Goal: Task Accomplishment & Management: Use online tool/utility

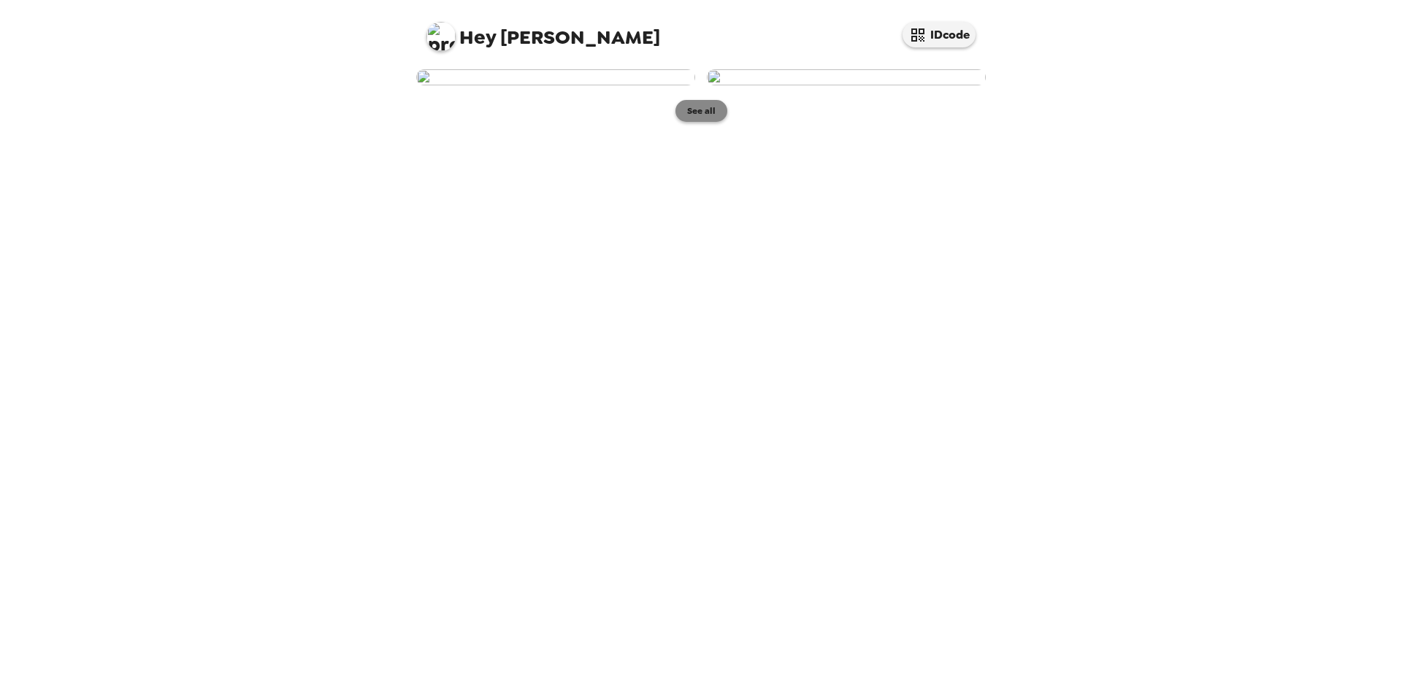
click at [712, 122] on button "See all" at bounding box center [701, 111] width 52 height 22
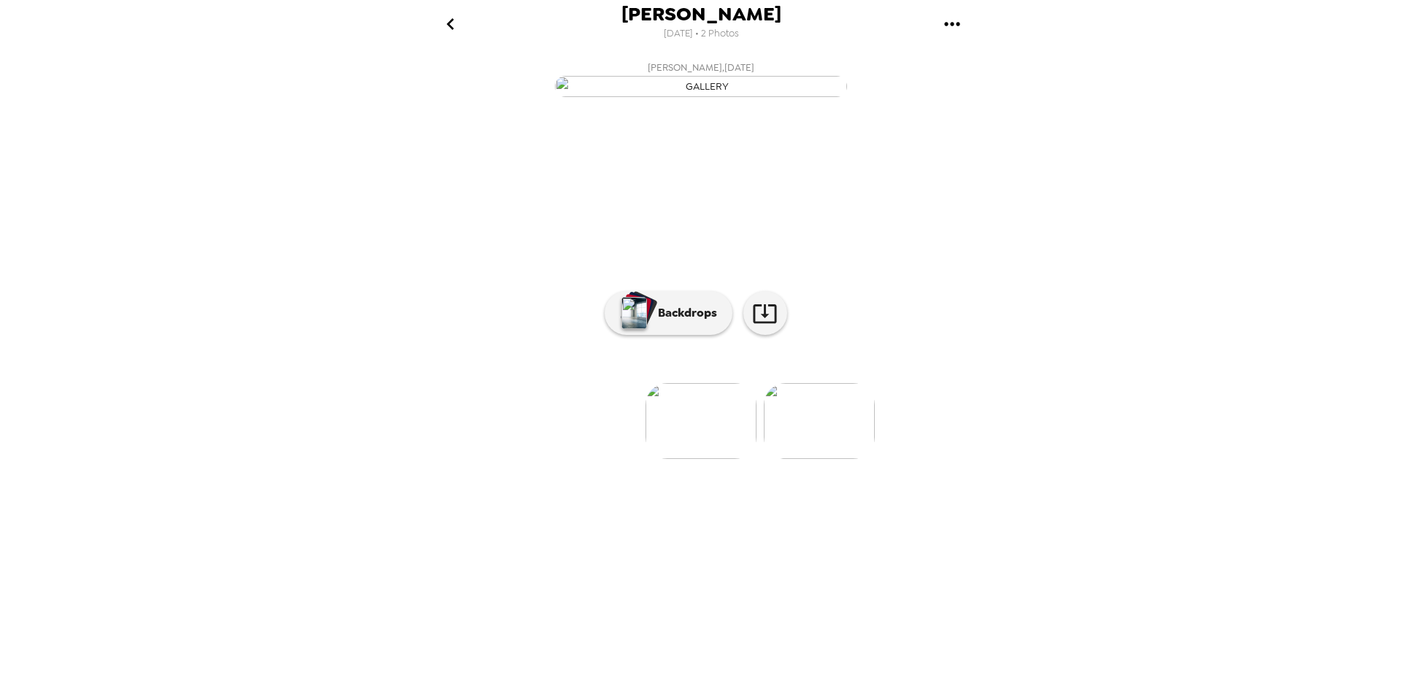
click at [717, 459] on img at bounding box center [700, 421] width 111 height 76
click at [702, 335] on button "Backdrops" at bounding box center [668, 313] width 128 height 44
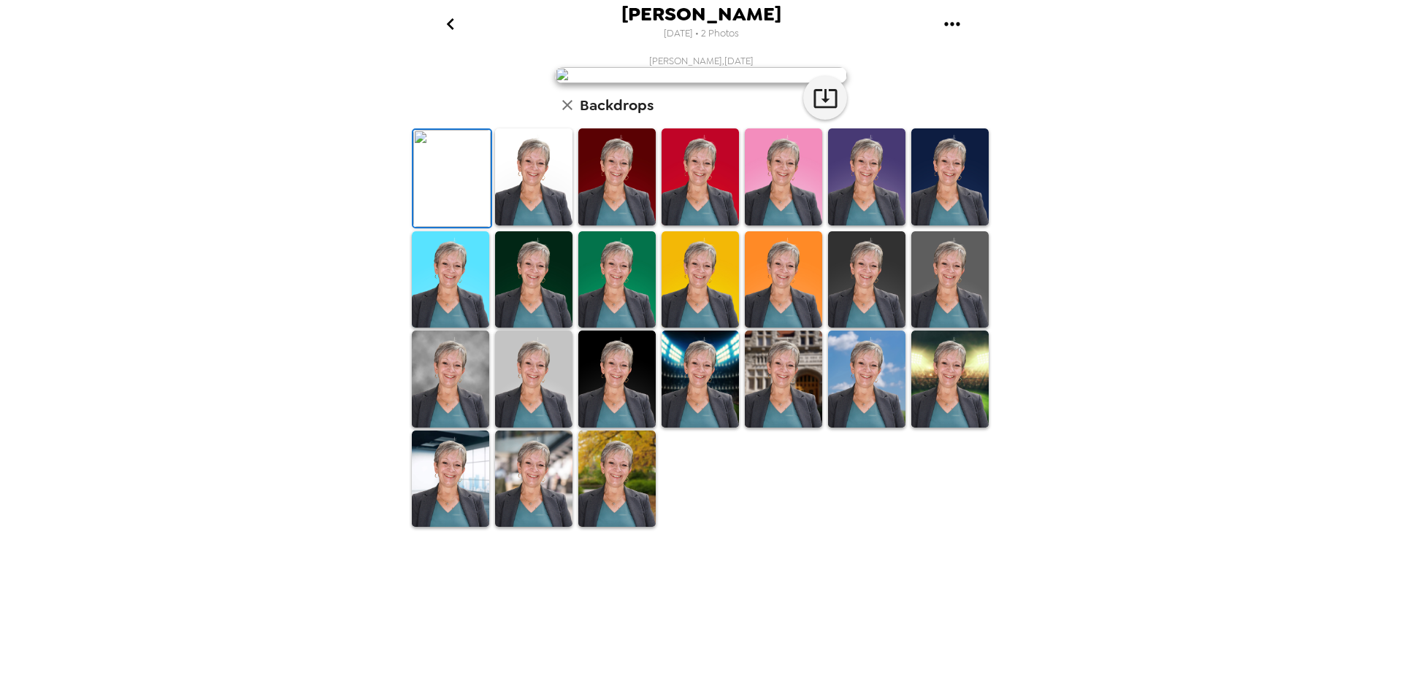
scroll to position [149, 0]
click at [553, 329] on img at bounding box center [533, 279] width 77 height 97
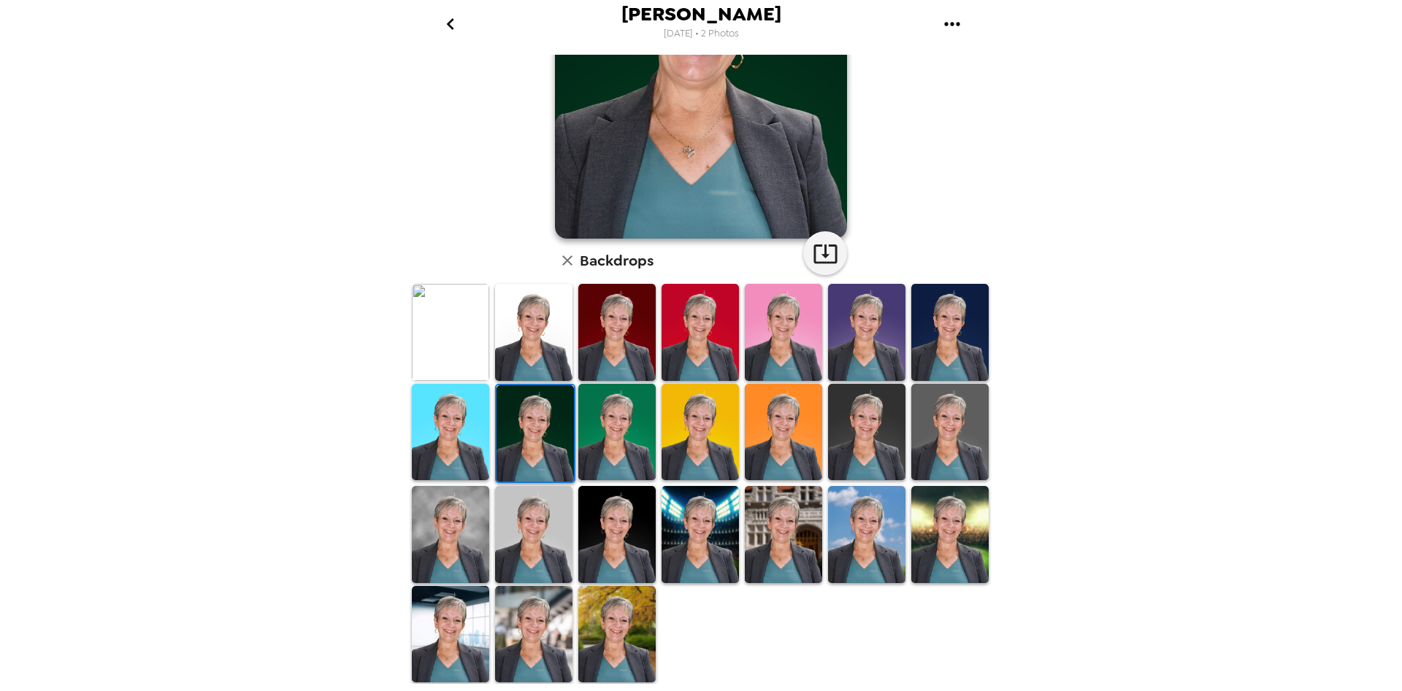
scroll to position [0, 0]
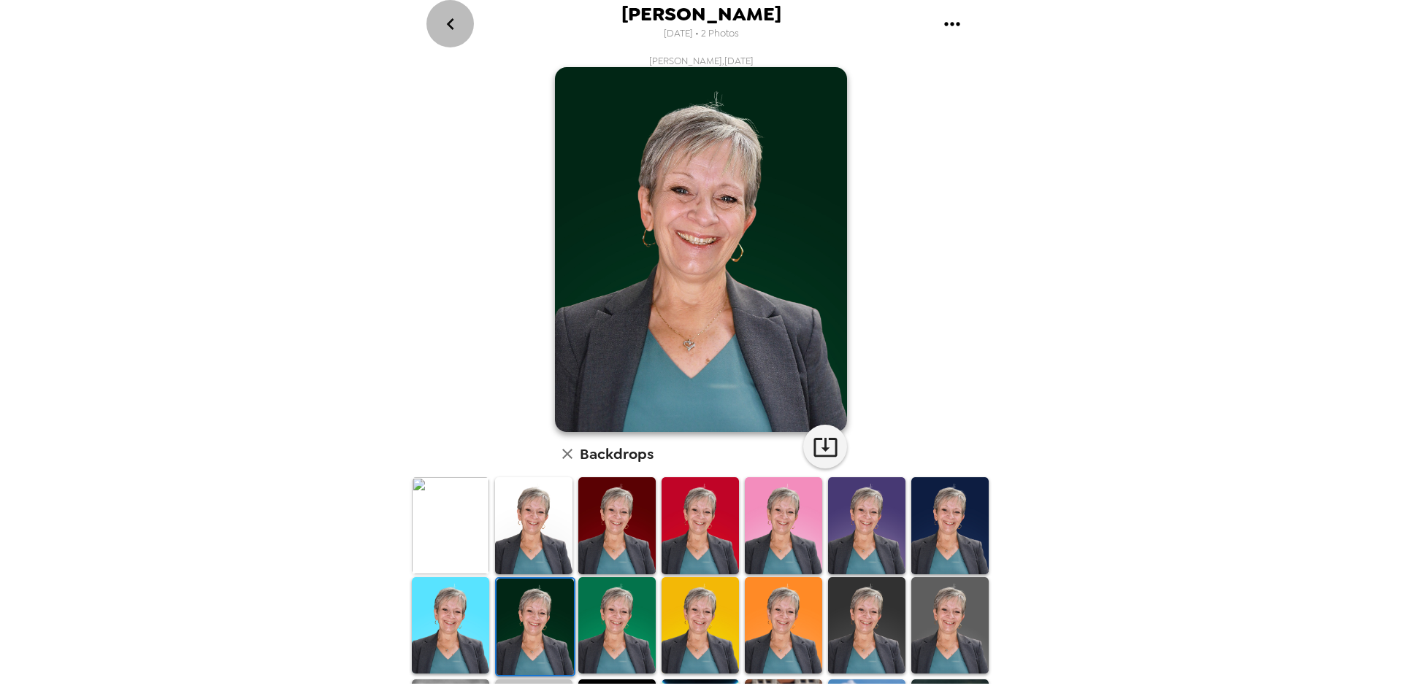
click at [449, 21] on icon "go back" at bounding box center [450, 23] width 23 height 23
